Goal: Information Seeking & Learning: Learn about a topic

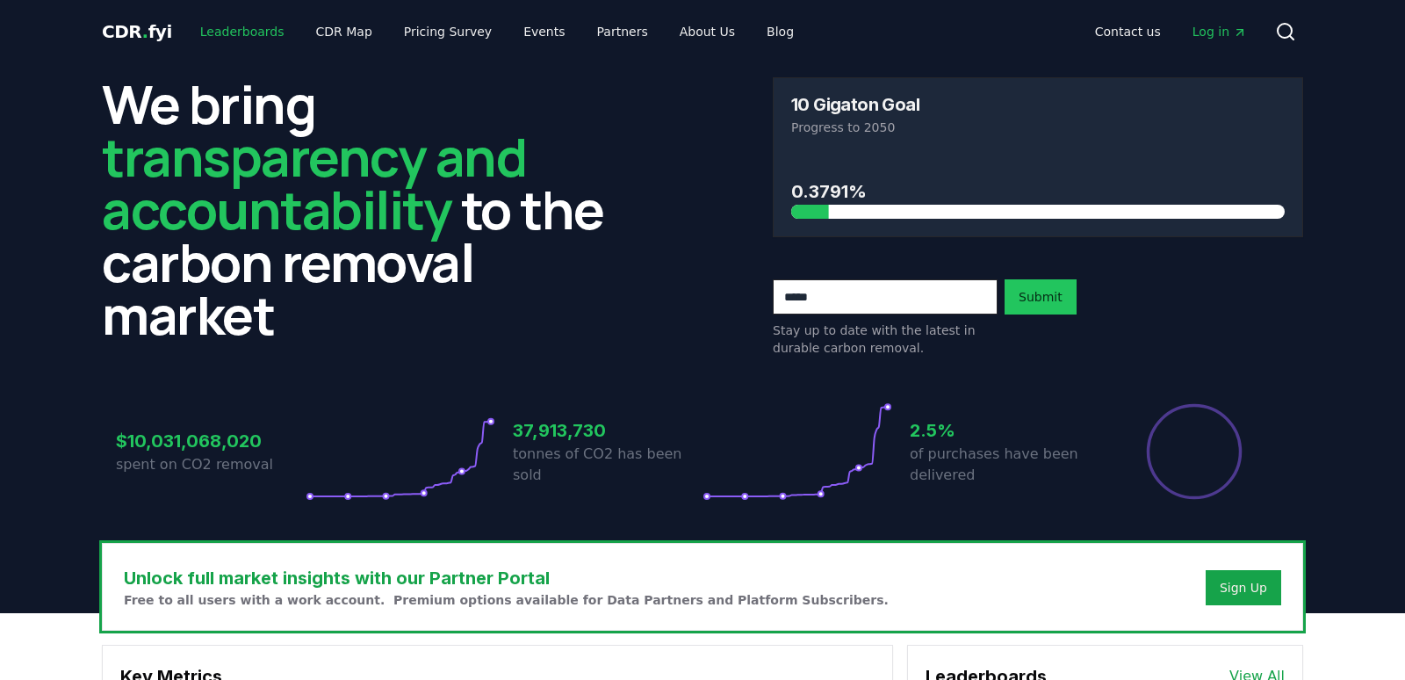
click at [261, 31] on link "Leaderboards" at bounding box center [242, 32] width 112 height 32
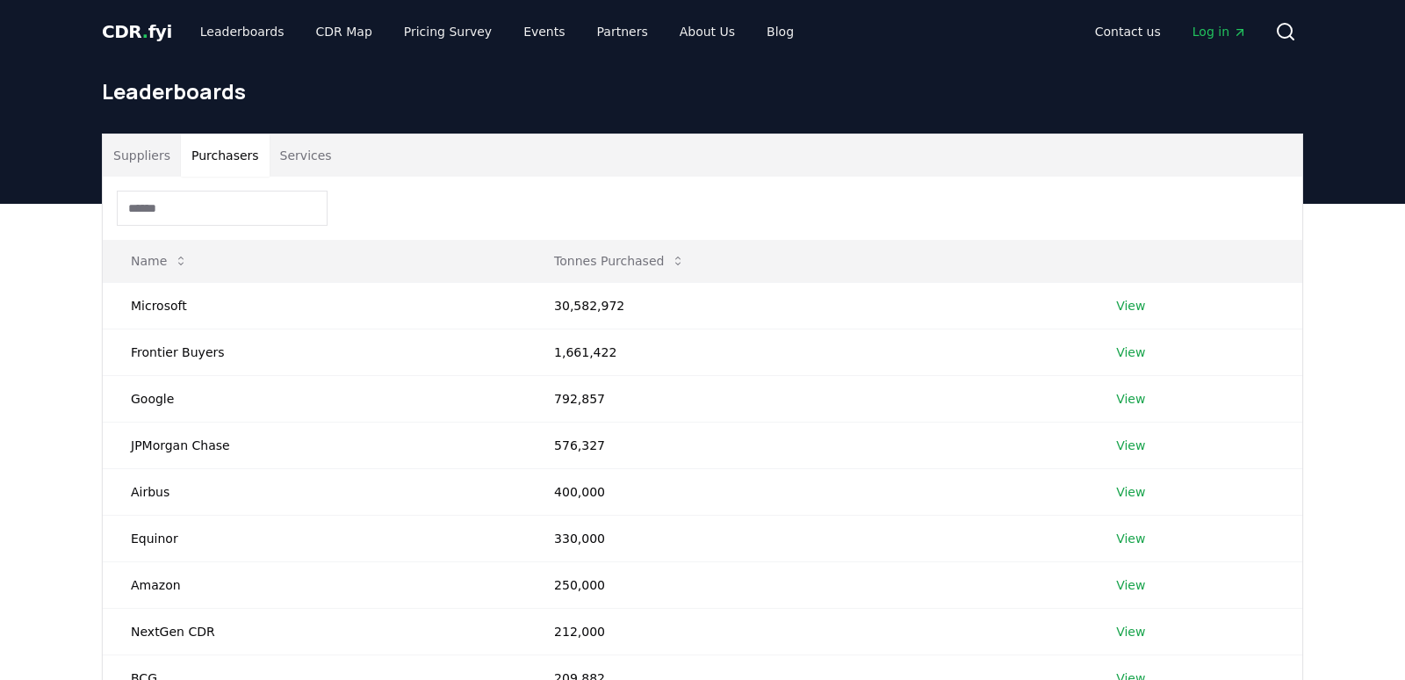
click at [232, 151] on button "Purchasers" at bounding box center [225, 155] width 89 height 42
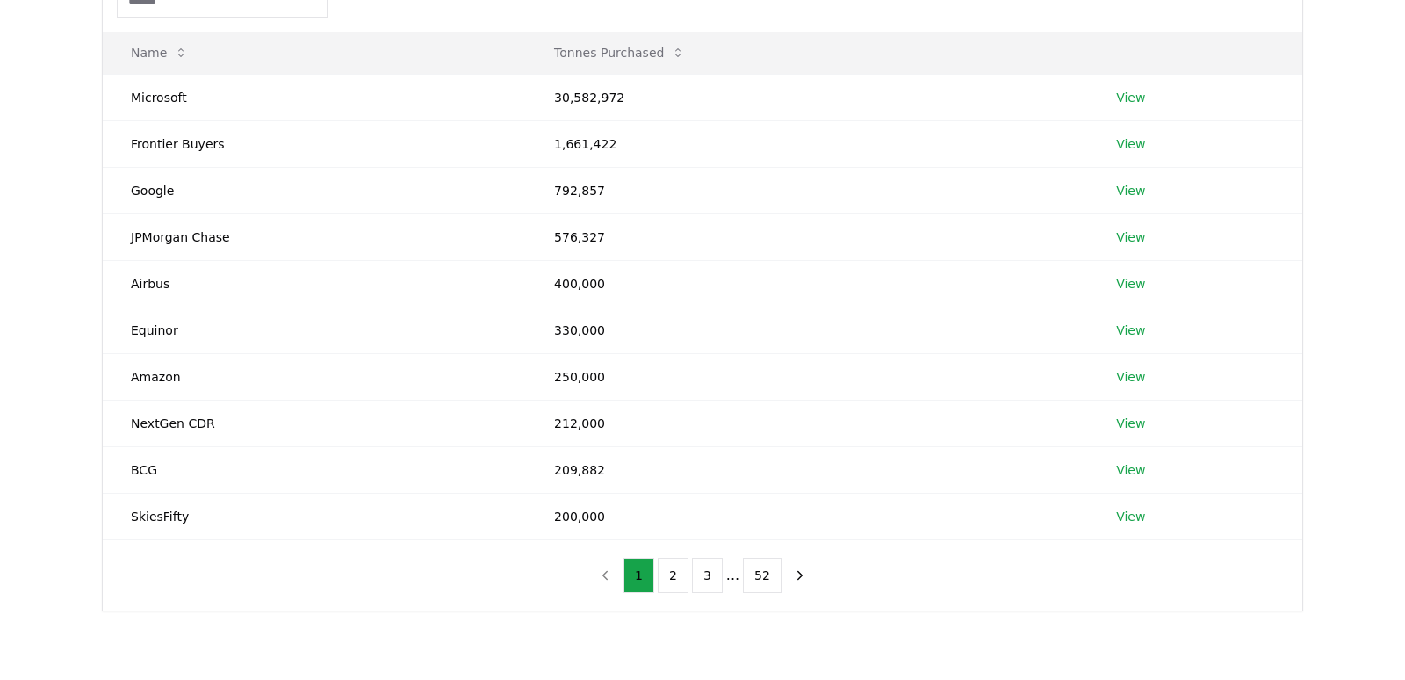
scroll to position [227, 0]
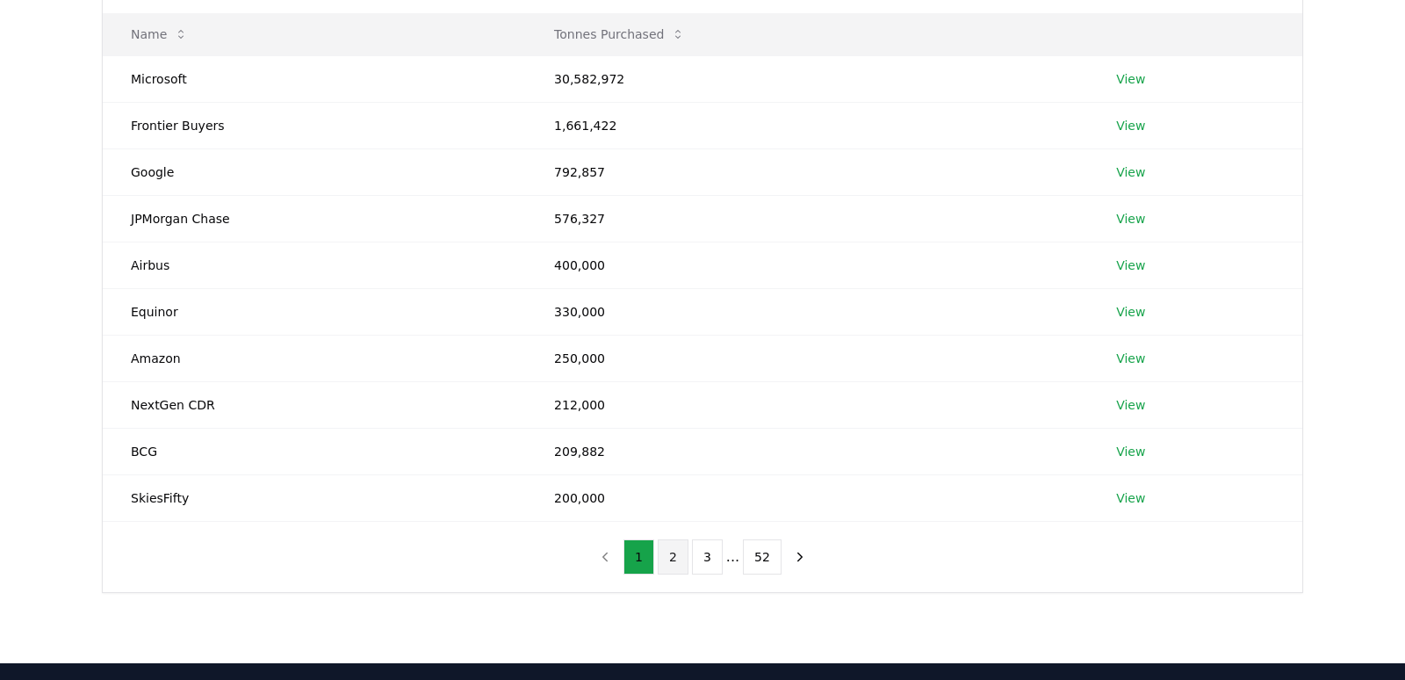
click at [677, 552] on button "2" at bounding box center [673, 556] width 31 height 35
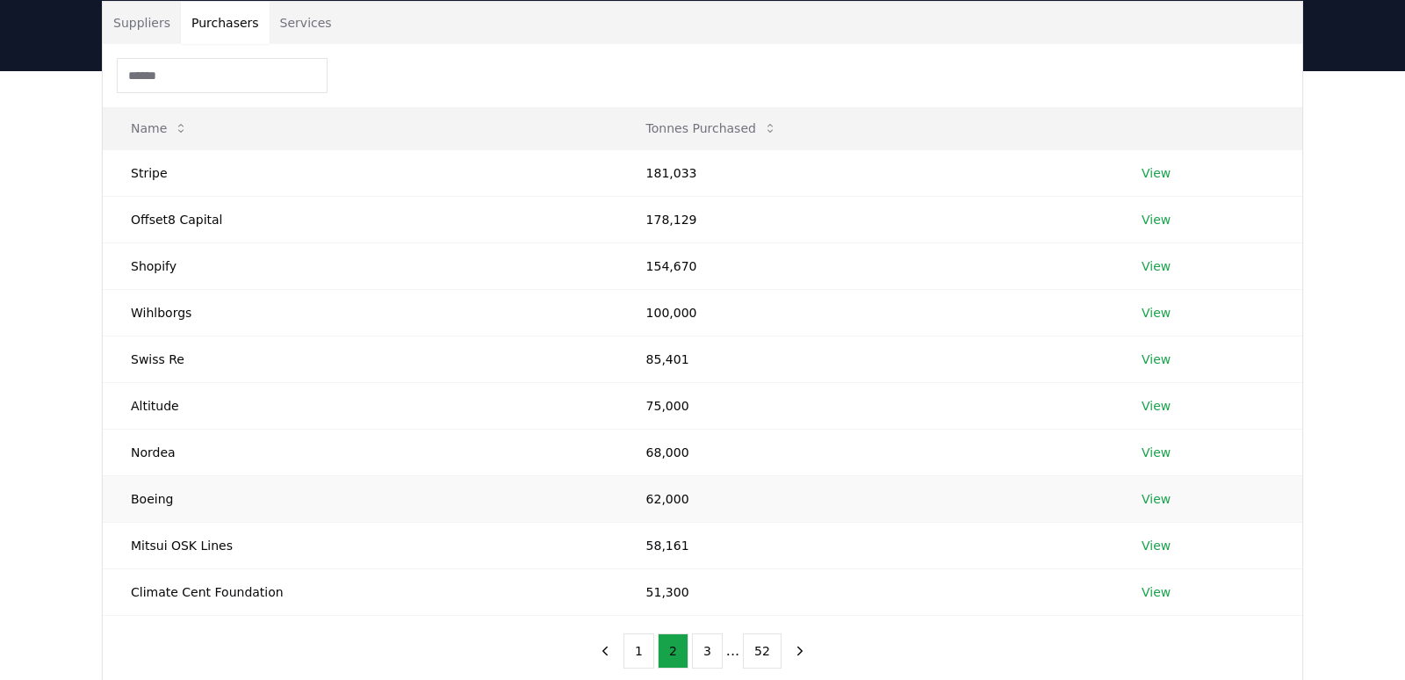
scroll to position [132, 0]
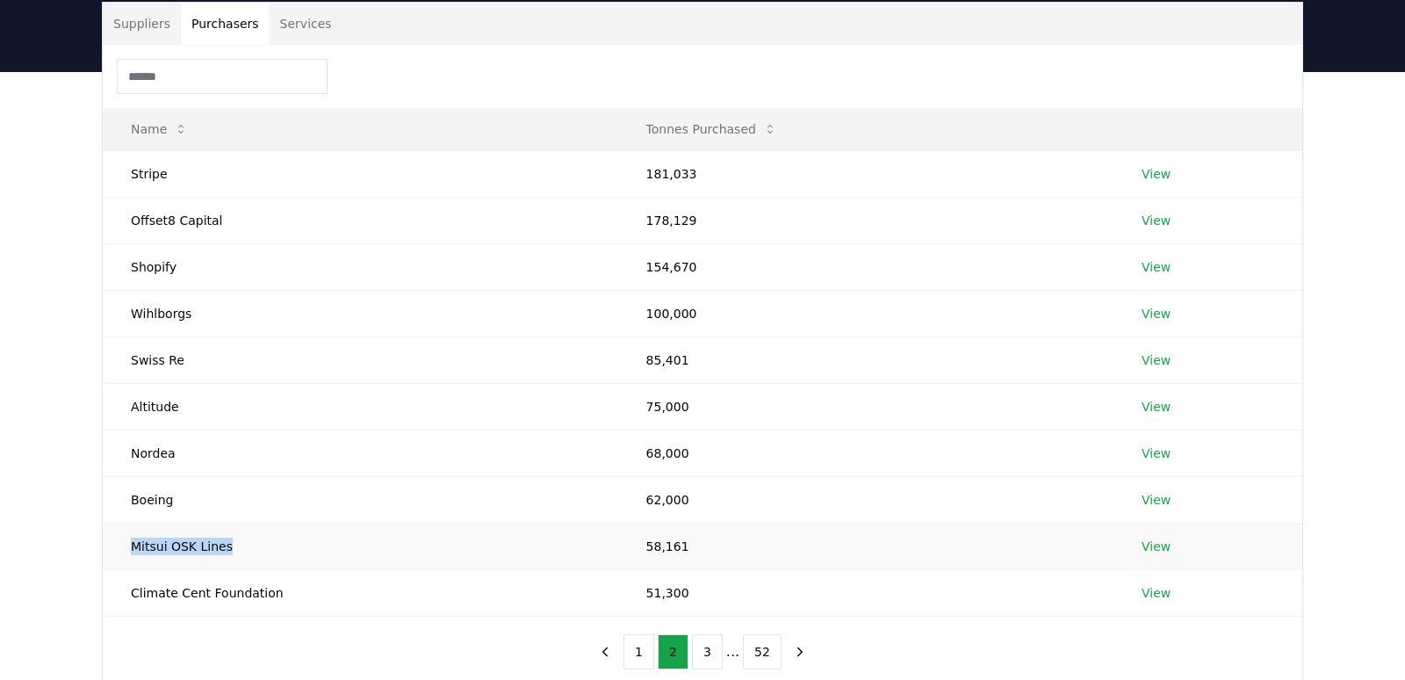
drag, startPoint x: 127, startPoint y: 544, endPoint x: 280, endPoint y: 544, distance: 152.8
click at [280, 544] on td "Mitsui OSK Lines" at bounding box center [361, 546] width 516 height 47
copy td "Mitsui OSK Lines"
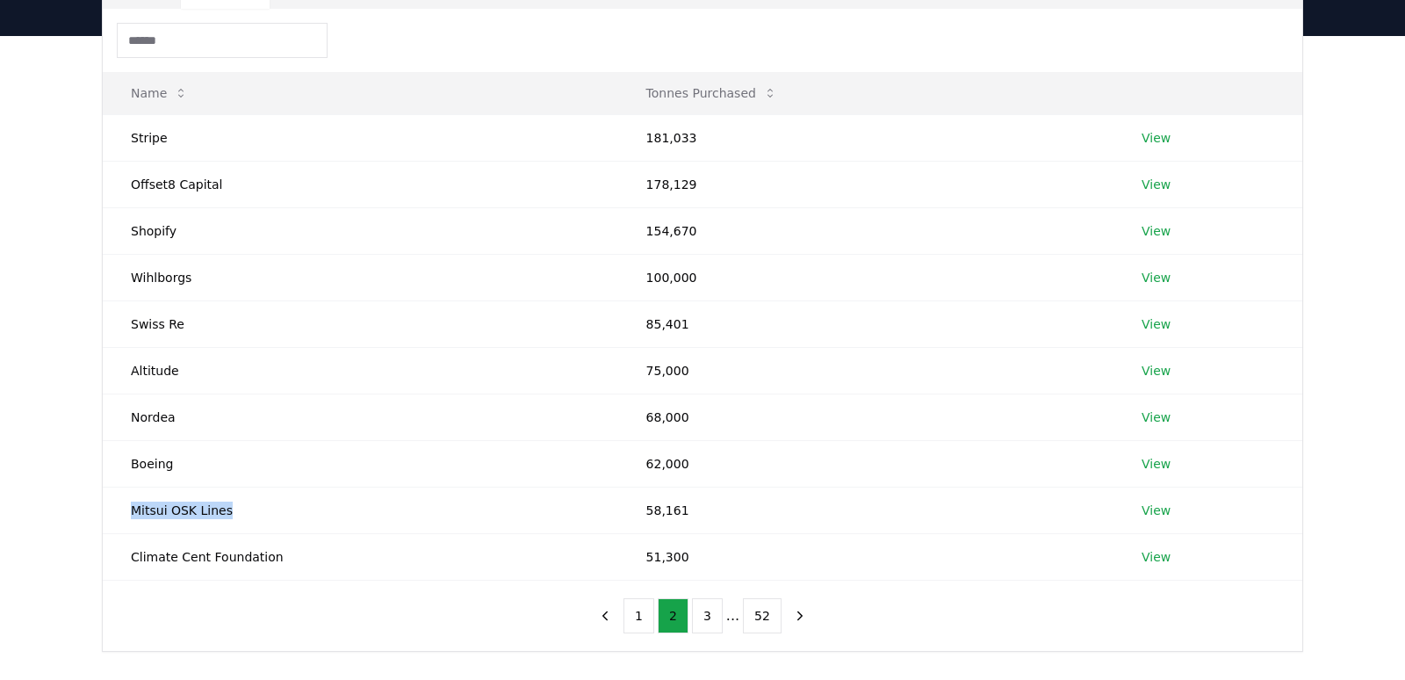
scroll to position [169, 0]
click at [704, 609] on button "3" at bounding box center [707, 614] width 31 height 35
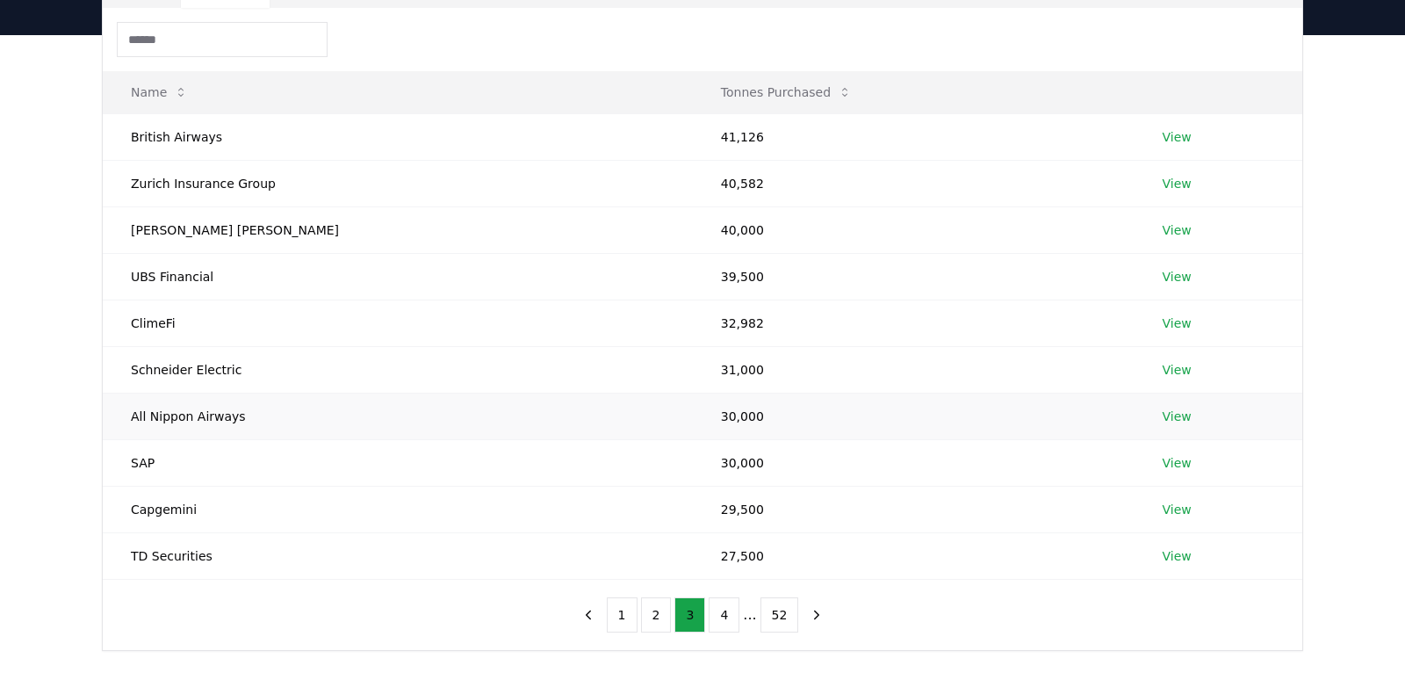
scroll to position [159, 0]
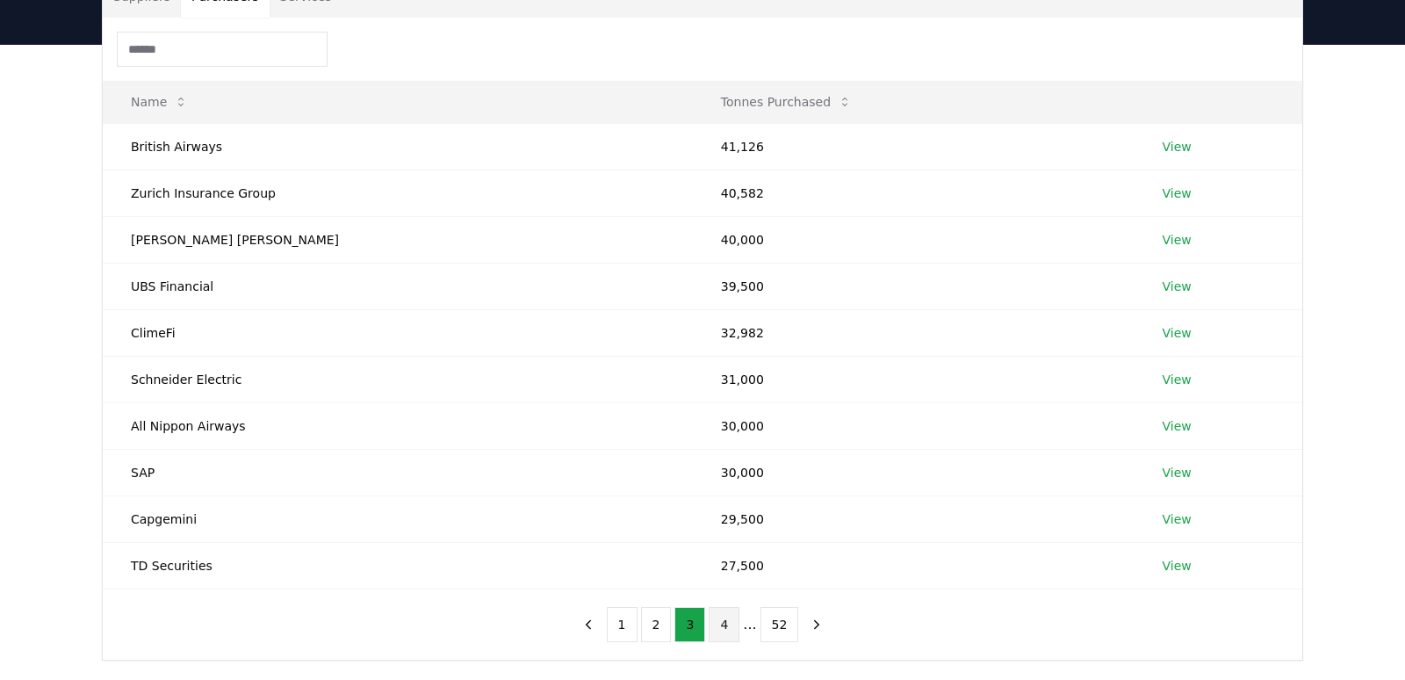
click at [725, 623] on button "4" at bounding box center [724, 624] width 31 height 35
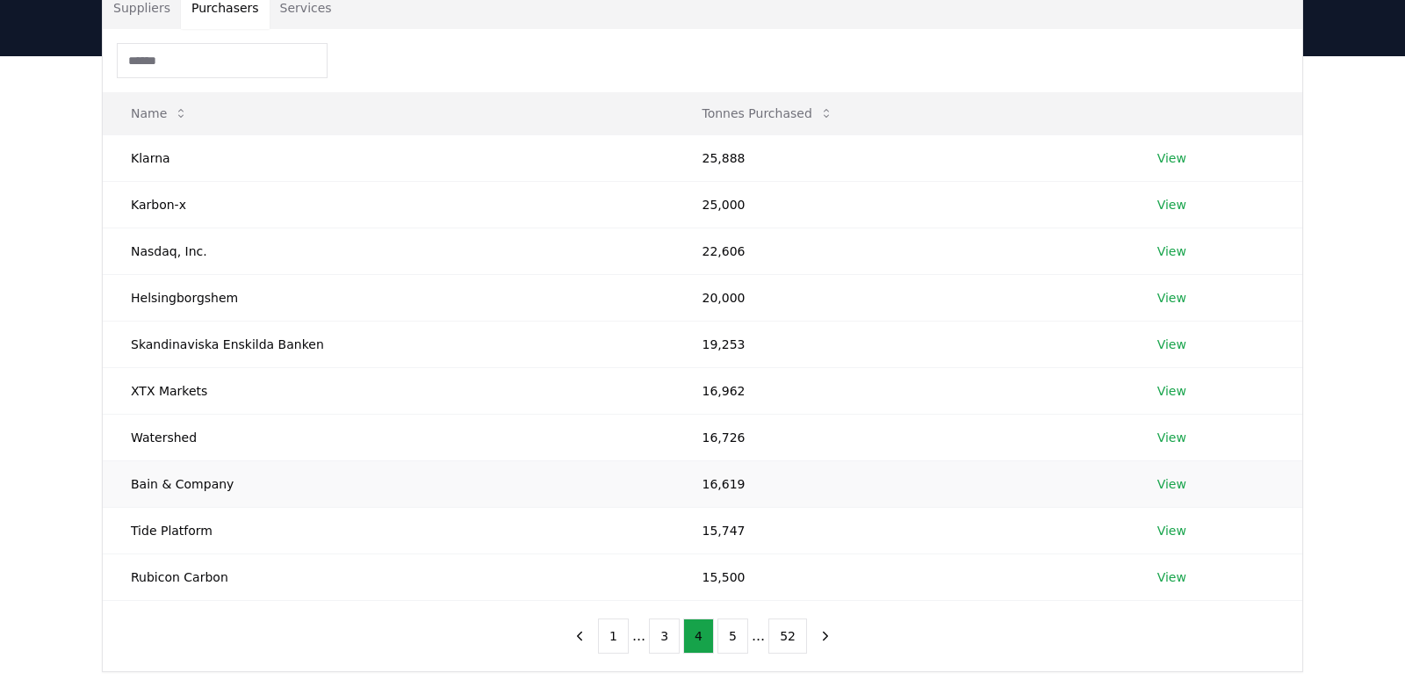
scroll to position [147, 0]
click at [725, 630] on button "5" at bounding box center [733, 636] width 31 height 35
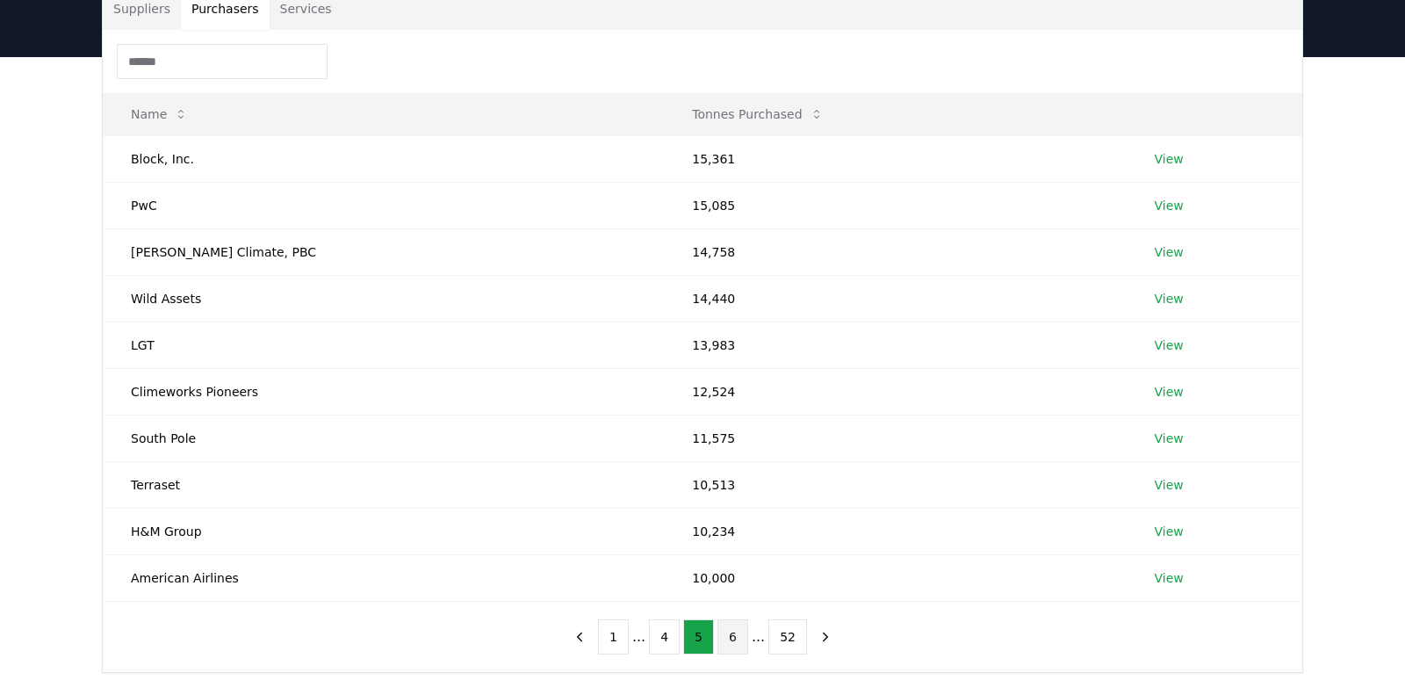
click at [729, 639] on button "6" at bounding box center [733, 636] width 31 height 35
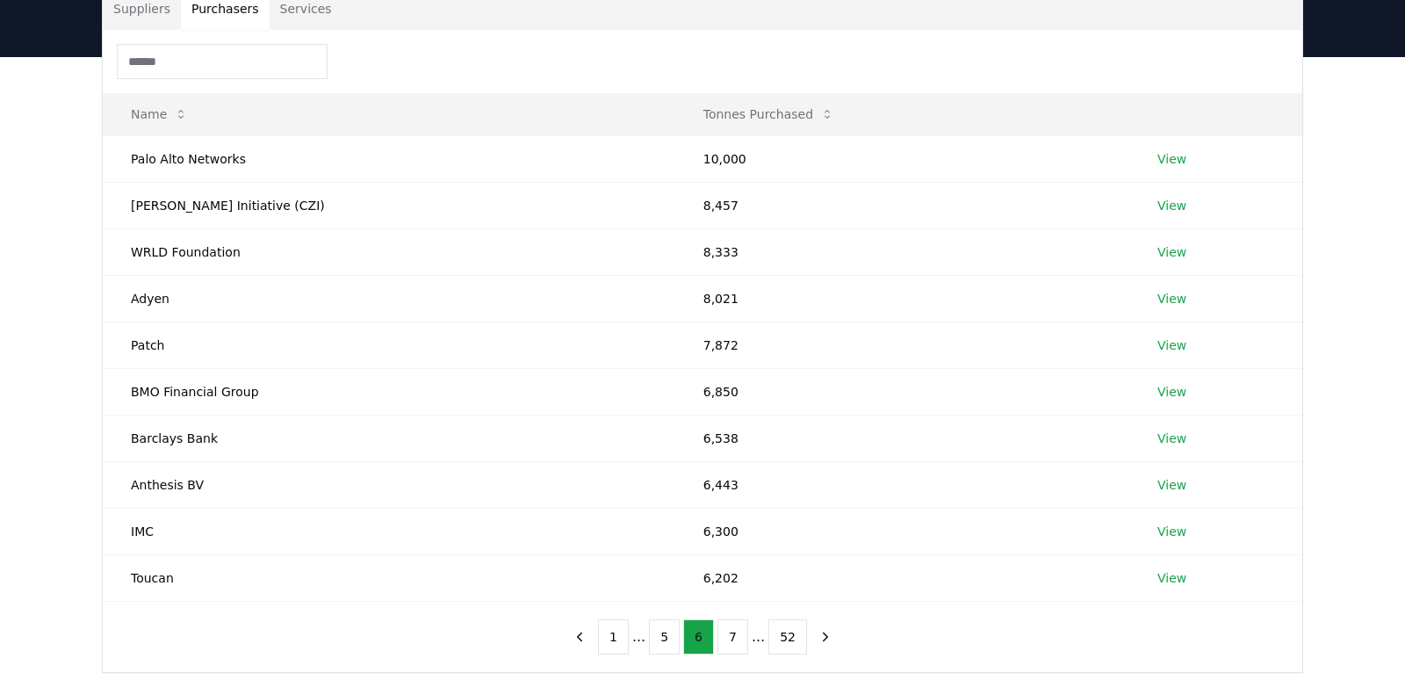
click at [730, 639] on button "7" at bounding box center [733, 636] width 31 height 35
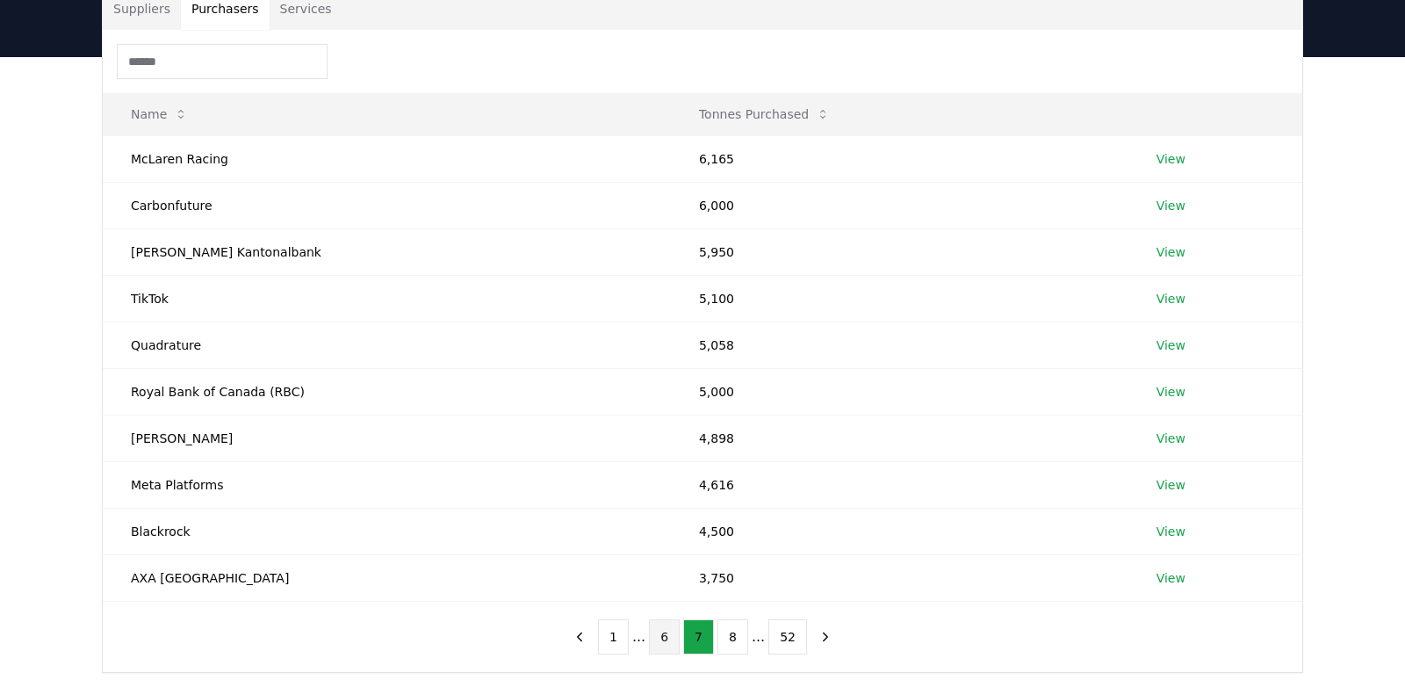
click at [730, 639] on button "8" at bounding box center [733, 636] width 31 height 35
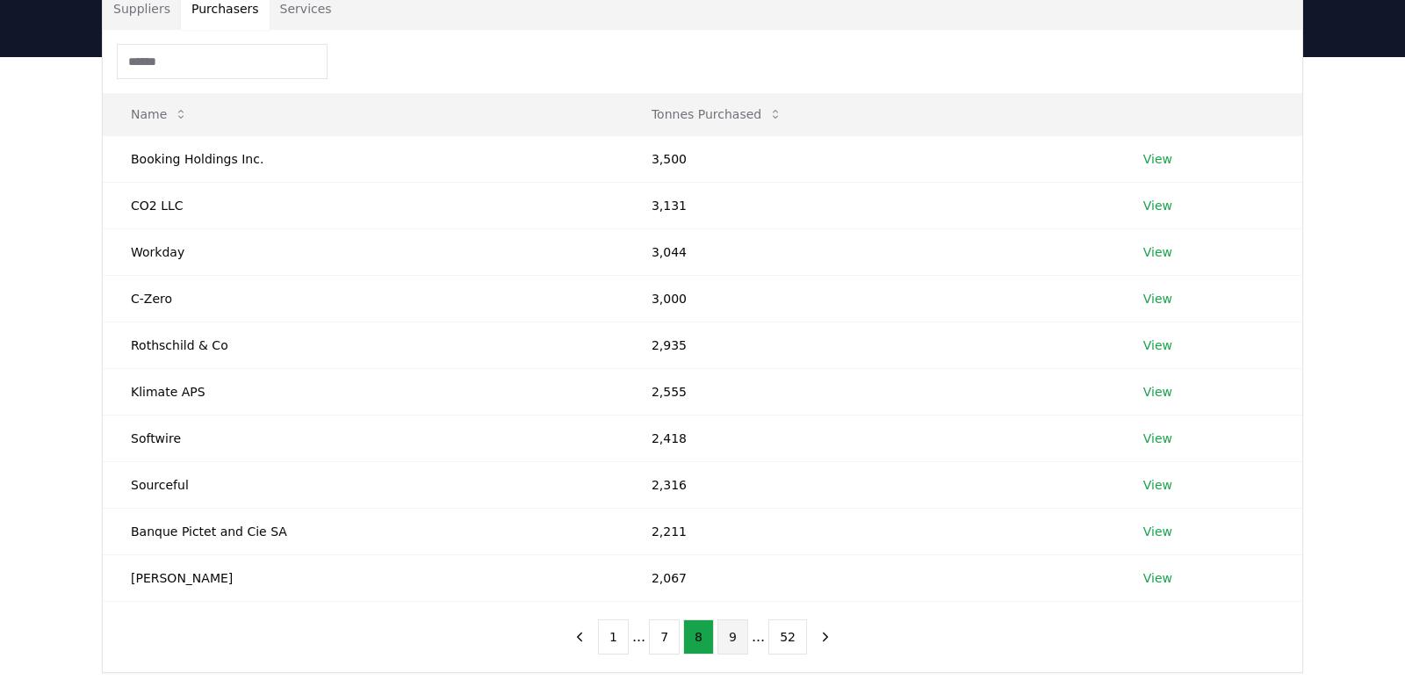
click at [730, 638] on button "9" at bounding box center [733, 636] width 31 height 35
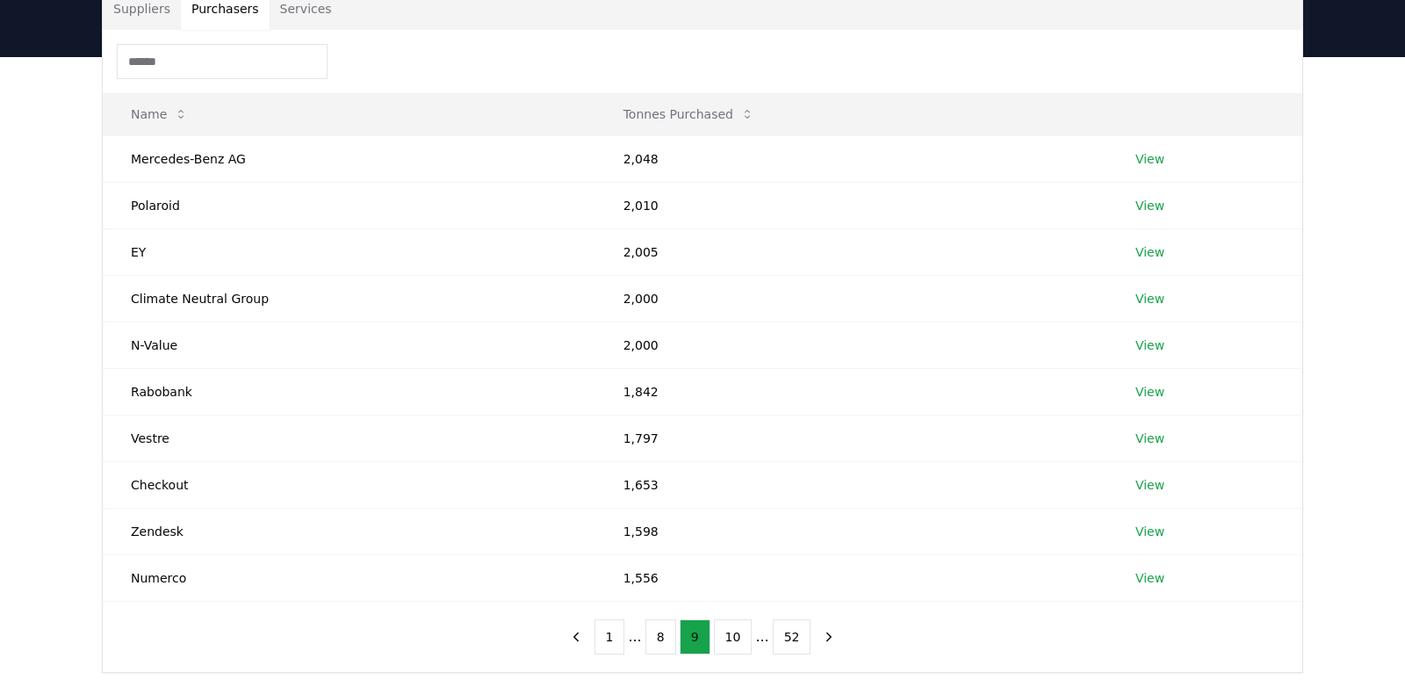
click at [730, 638] on button "10" at bounding box center [733, 636] width 39 height 35
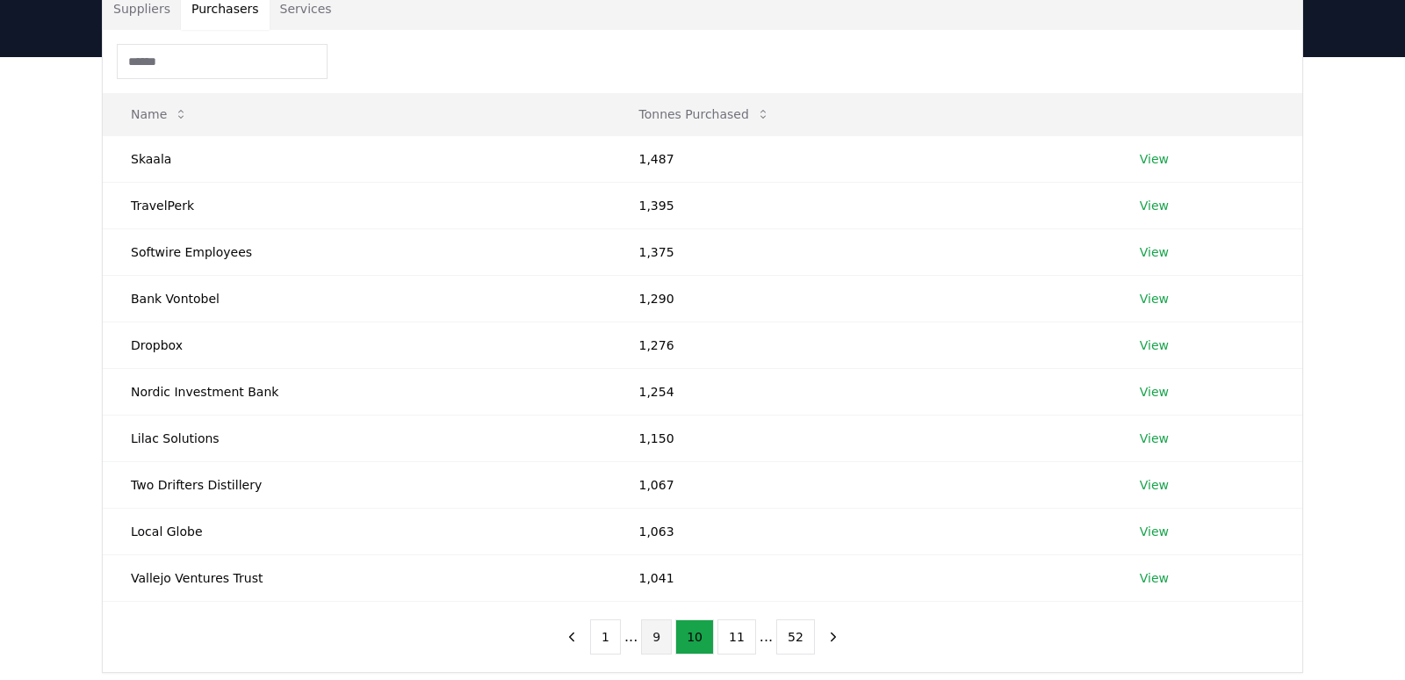
click at [667, 635] on button "9" at bounding box center [656, 636] width 31 height 35
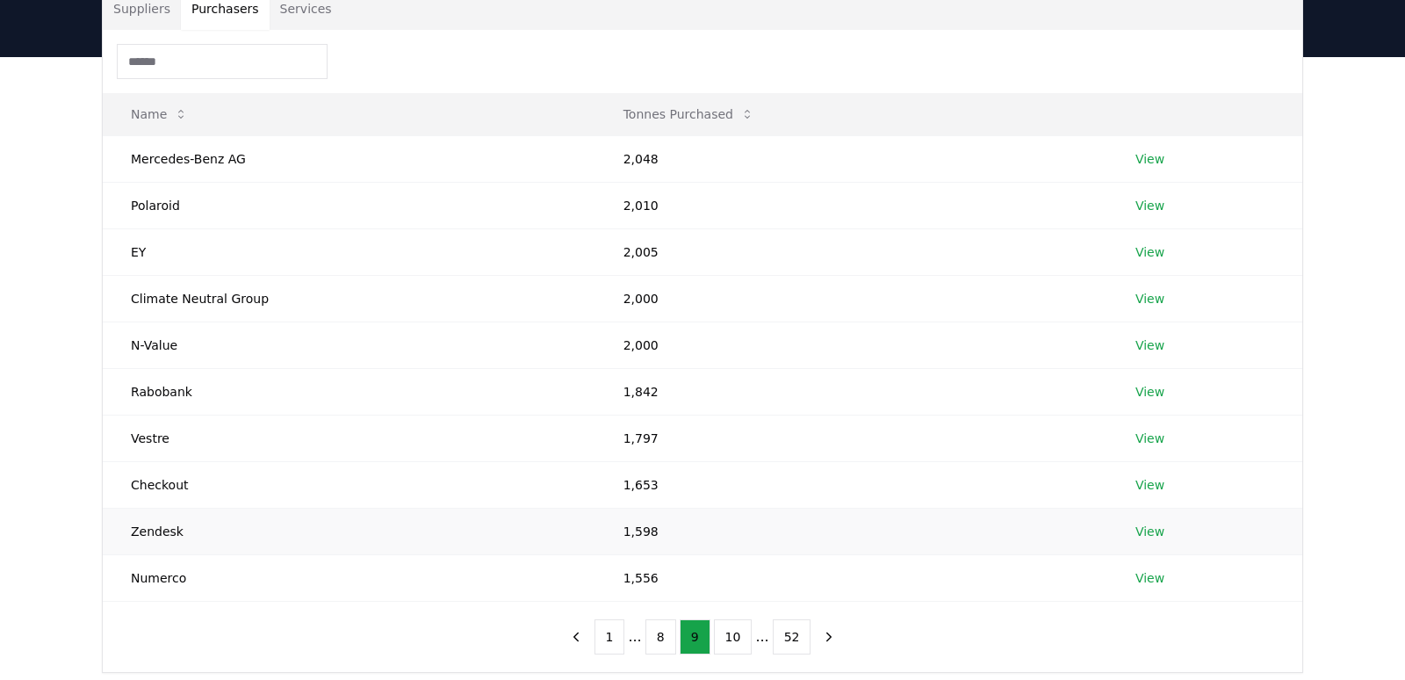
click at [170, 531] on td "Zendesk" at bounding box center [349, 531] width 493 height 47
click at [1137, 527] on link "View" at bounding box center [1150, 532] width 29 height 18
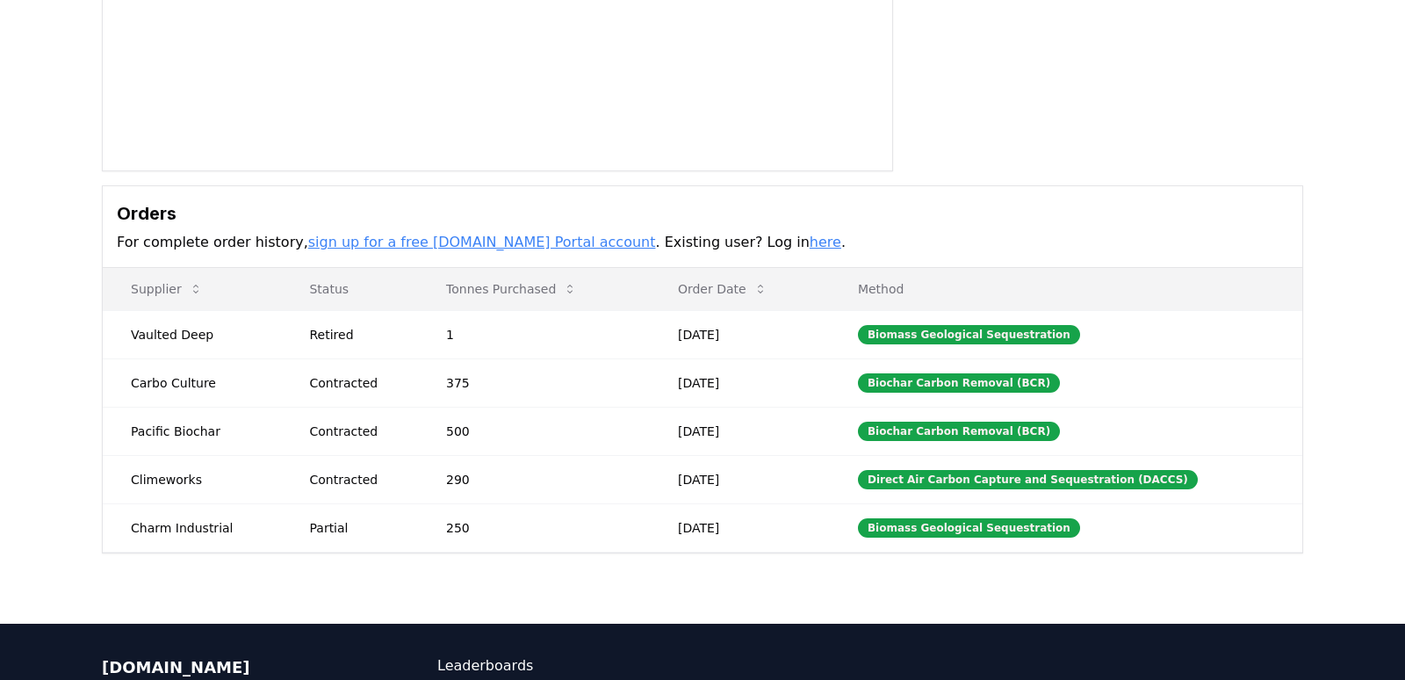
scroll to position [336, 0]
